Goal: Navigation & Orientation: Find specific page/section

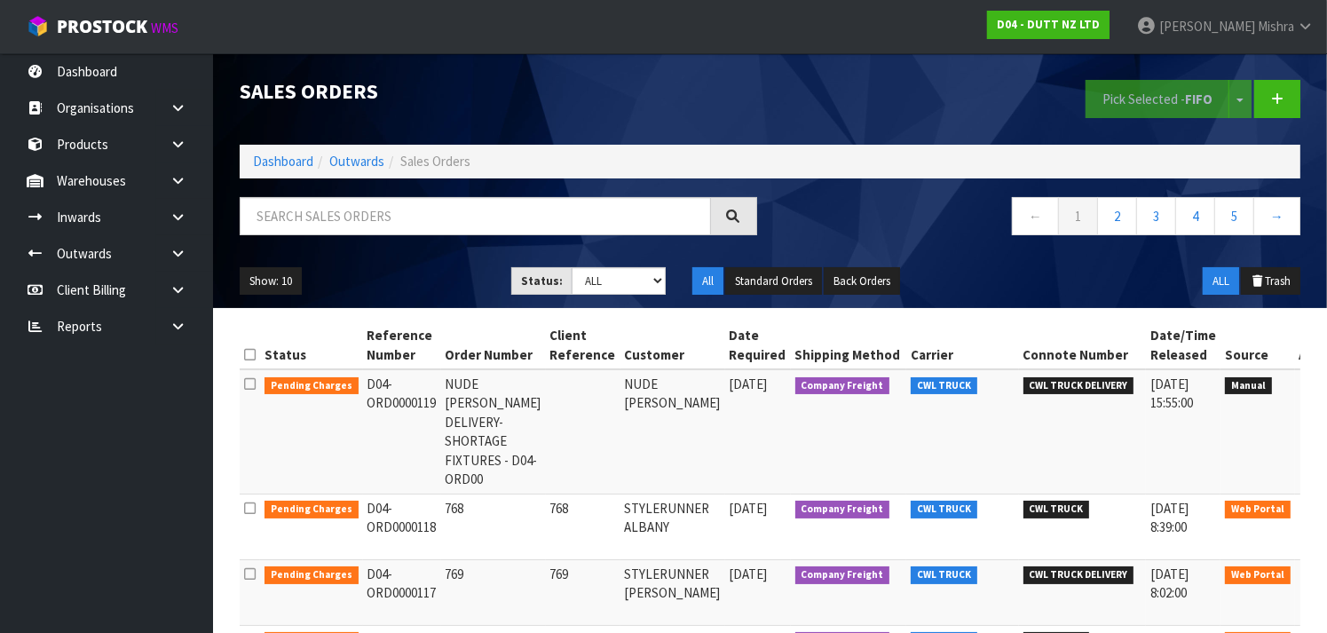
click at [643, 52] on nav "Toggle navigation ProStock WMS D04 - DUTT NZ LTD [PERSON_NAME] Logout" at bounding box center [663, 27] width 1327 height 54
